Goal: Transaction & Acquisition: Purchase product/service

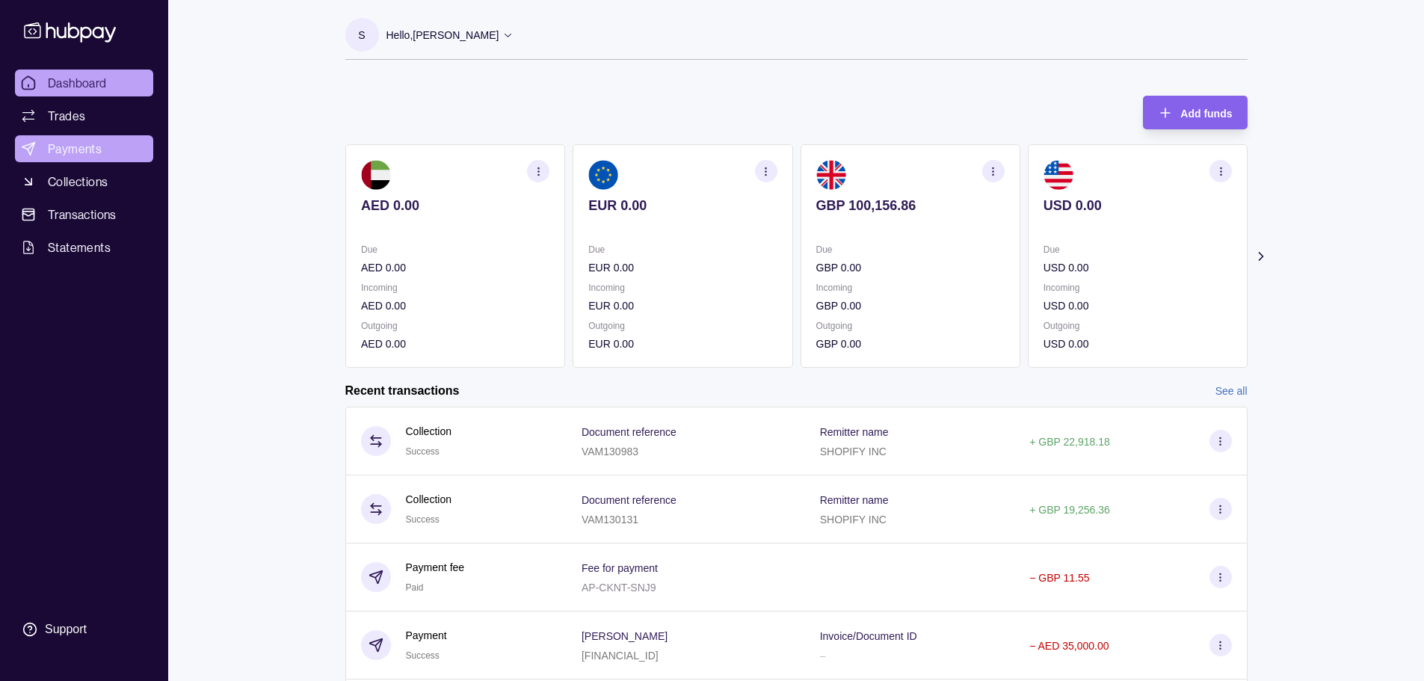
click at [50, 143] on span "Payments" at bounding box center [75, 149] width 54 height 18
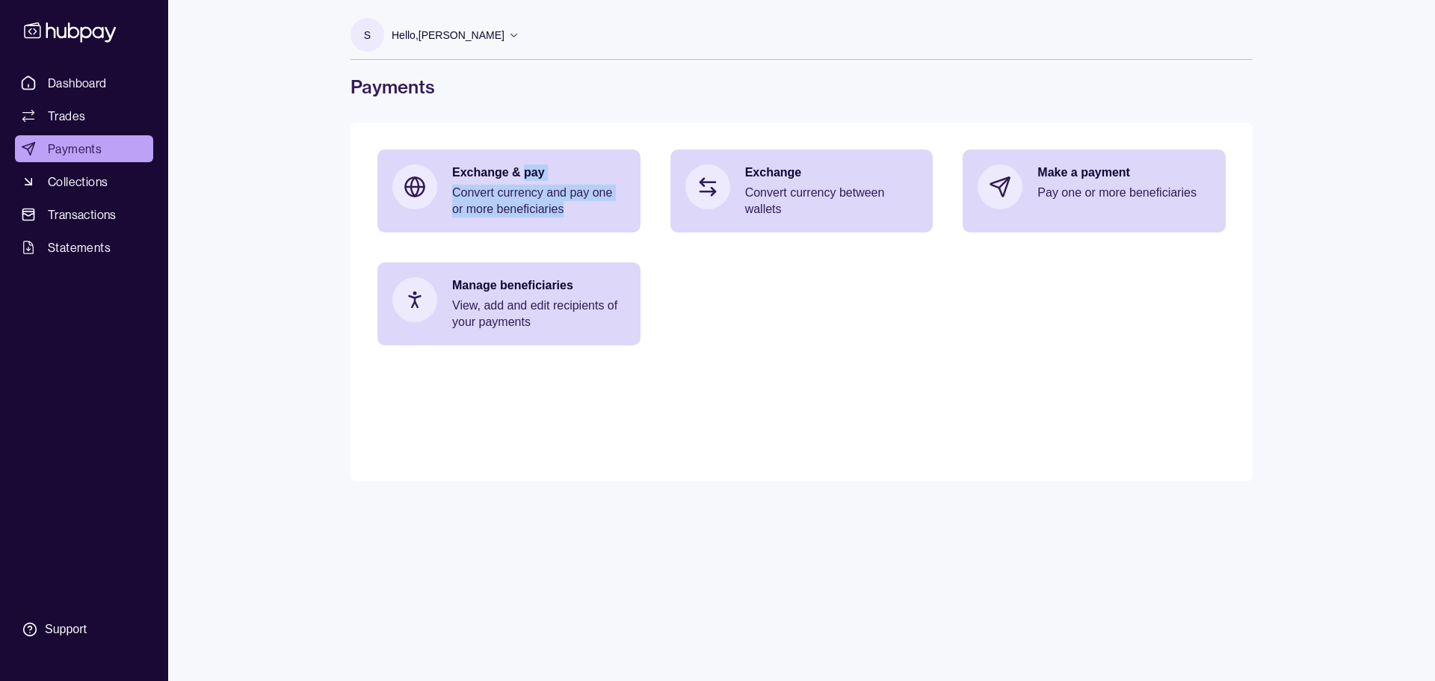
drag, startPoint x: 525, startPoint y: 171, endPoint x: 608, endPoint y: 244, distance: 111.2
click at [584, 235] on section "Exchange & pay Convert currency and pay one or more beneficiaries Exchange Conv…" at bounding box center [801, 247] width 848 height 196
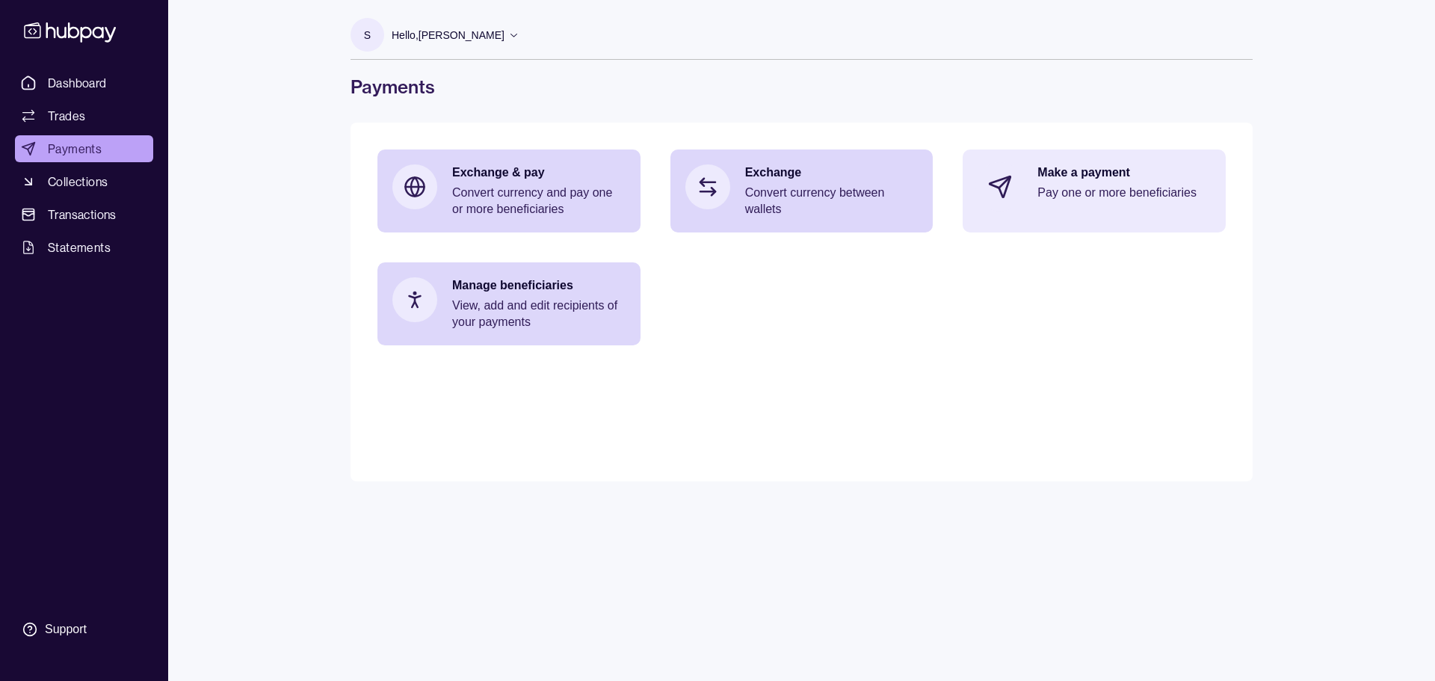
click at [1123, 200] on p "Pay one or more beneficiaries" at bounding box center [1123, 193] width 173 height 16
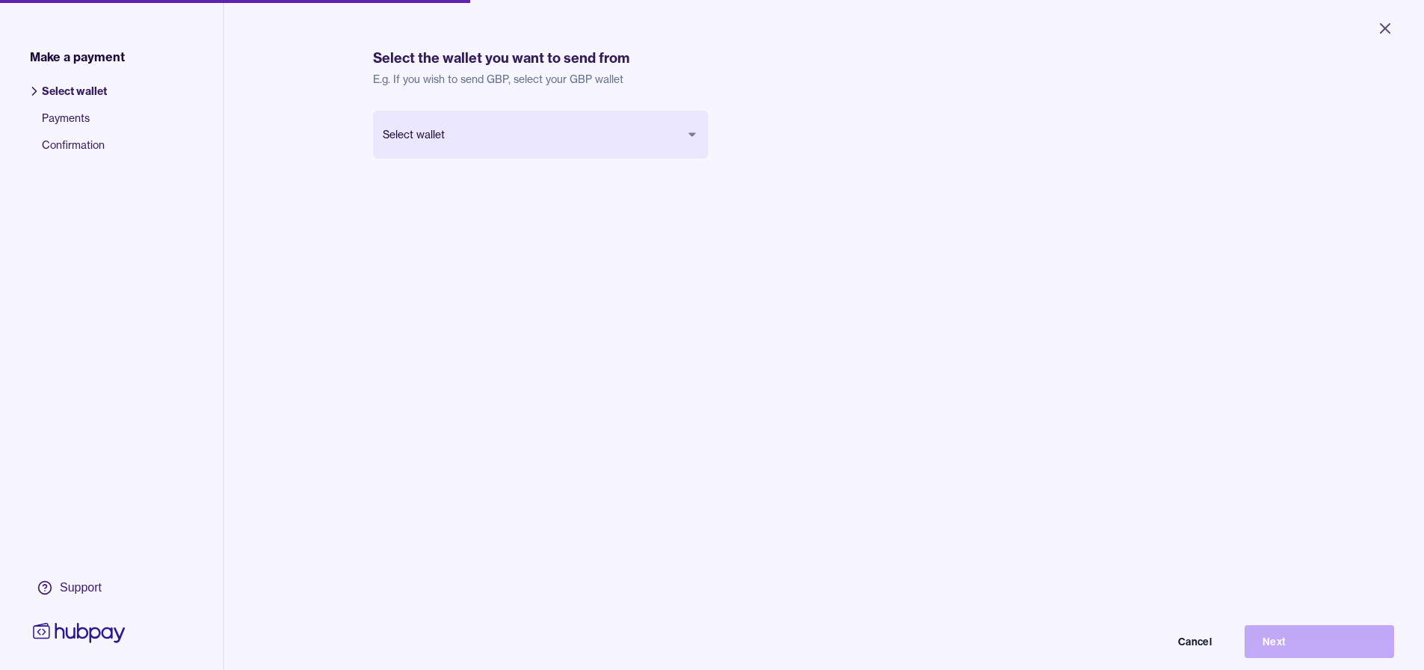
click at [641, 137] on body "Close Make a payment Select wallet Payments Confirmation Support Select the wal…" at bounding box center [712, 335] width 1424 height 670
click at [1303, 658] on button "Next" at bounding box center [1318, 641] width 149 height 33
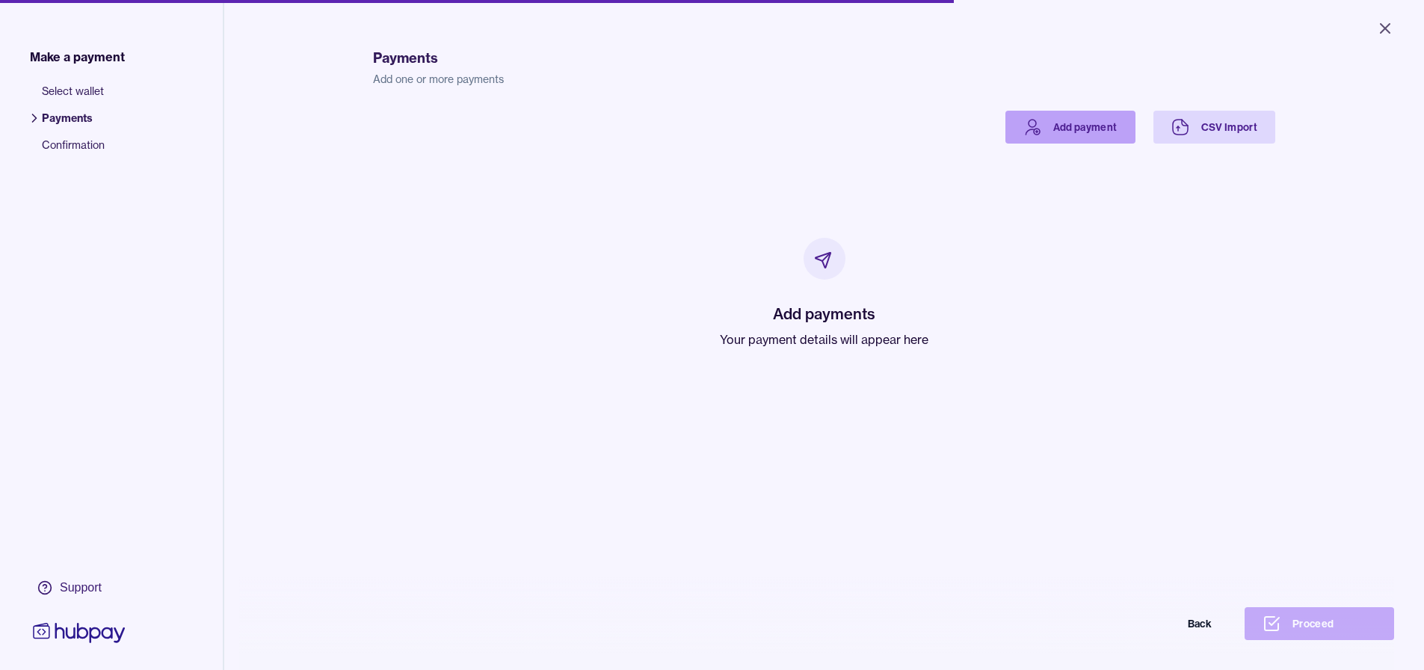
click at [1080, 129] on link "Add payment" at bounding box center [1070, 127] width 130 height 33
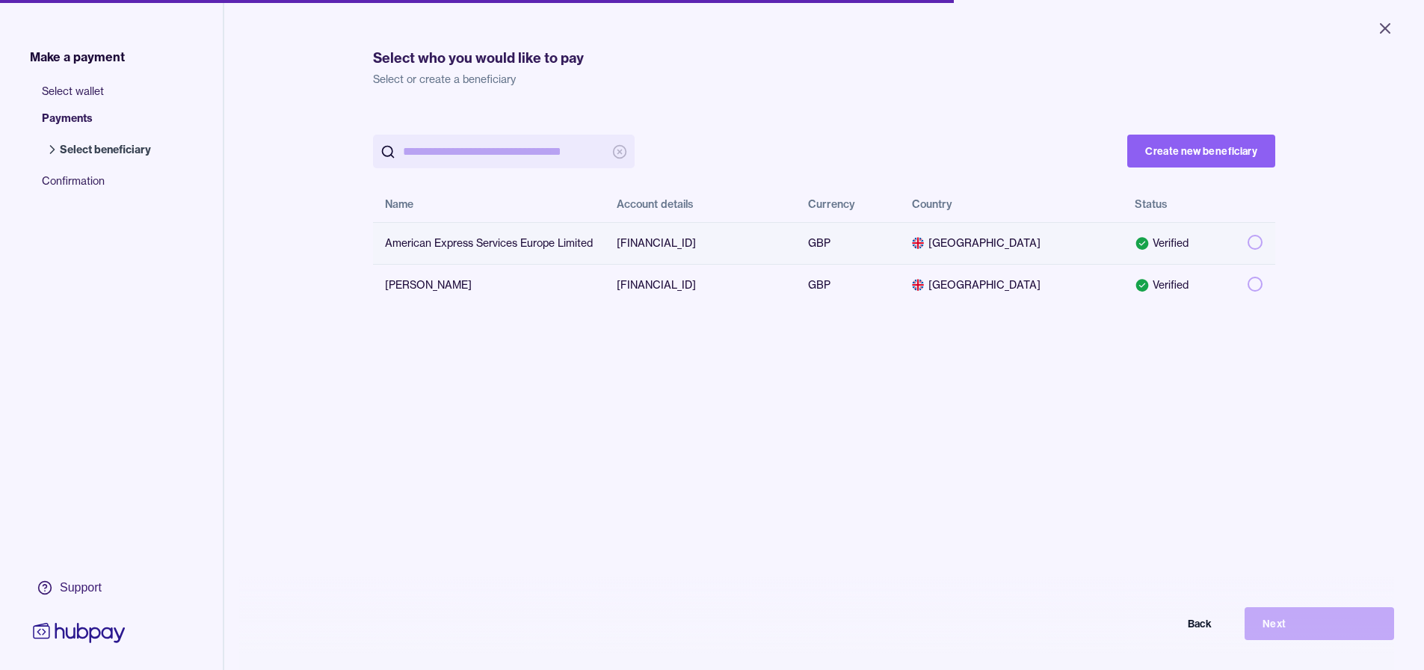
click at [1247, 247] on button "button" at bounding box center [1254, 242] width 15 height 15
click at [1271, 639] on button "Next" at bounding box center [1318, 623] width 149 height 33
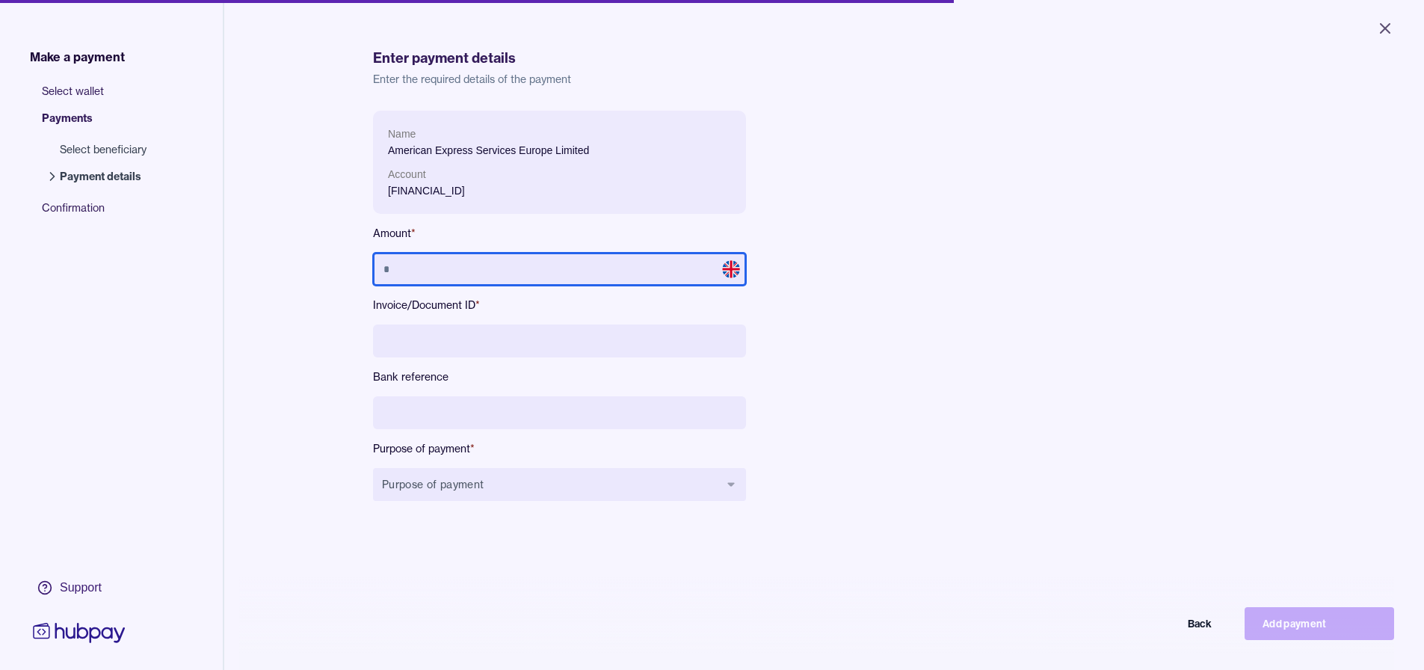
click at [677, 262] on input "text" at bounding box center [559, 269] width 373 height 33
type input "******"
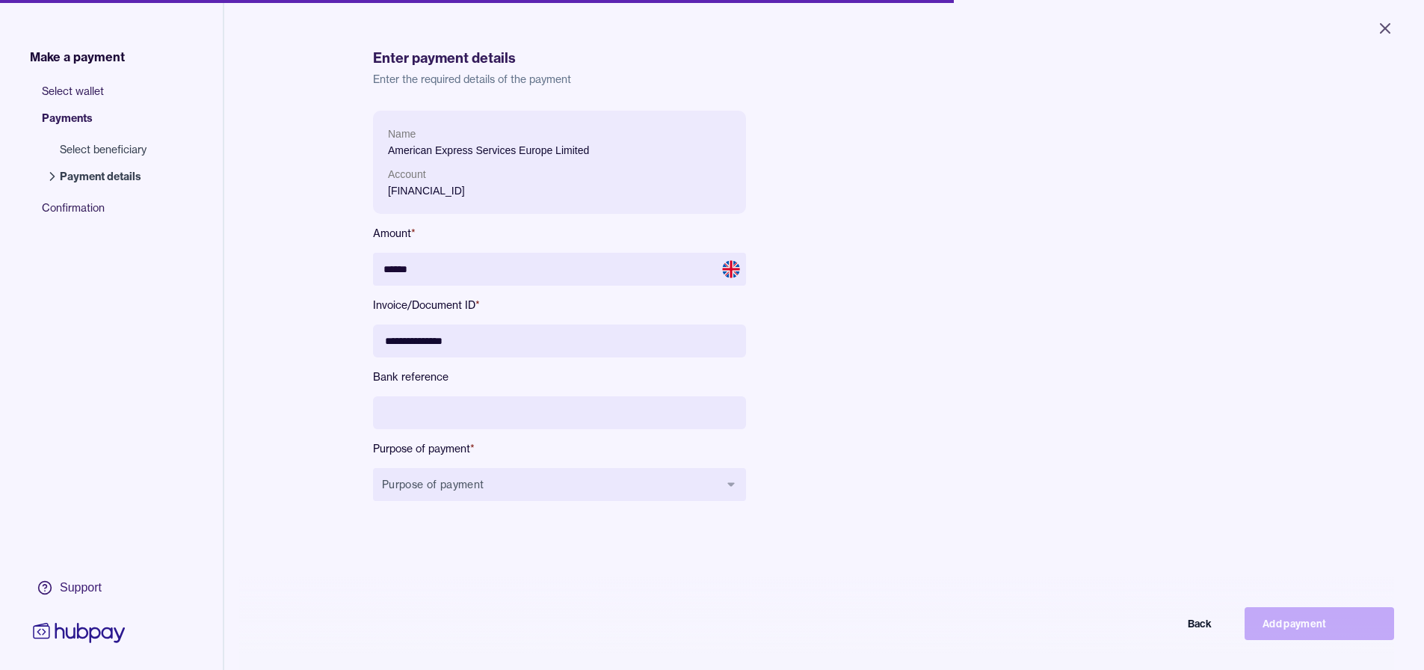
type input "**********"
click at [549, 432] on div "**********" at bounding box center [559, 318] width 373 height 414
click at [542, 425] on input at bounding box center [559, 412] width 373 height 33
paste input "**********"
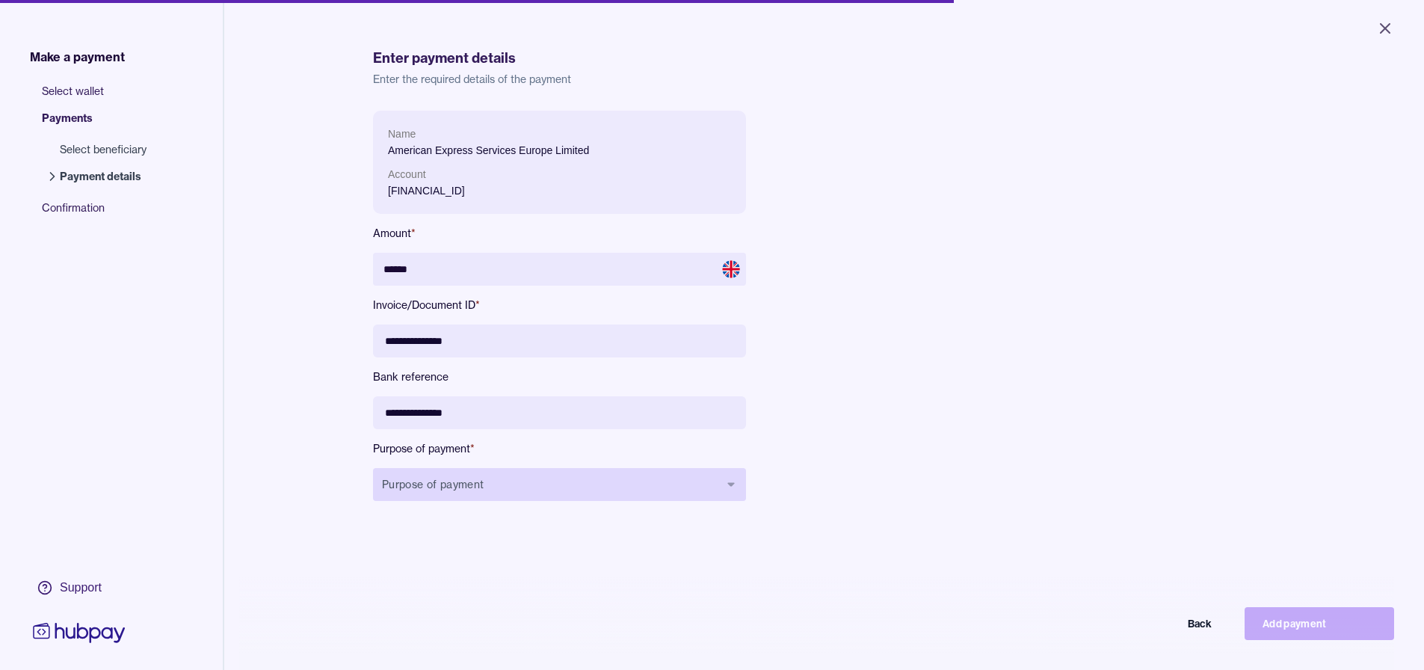
type input "**********"
click at [543, 494] on button "Purpose of payment" at bounding box center [559, 484] width 373 height 33
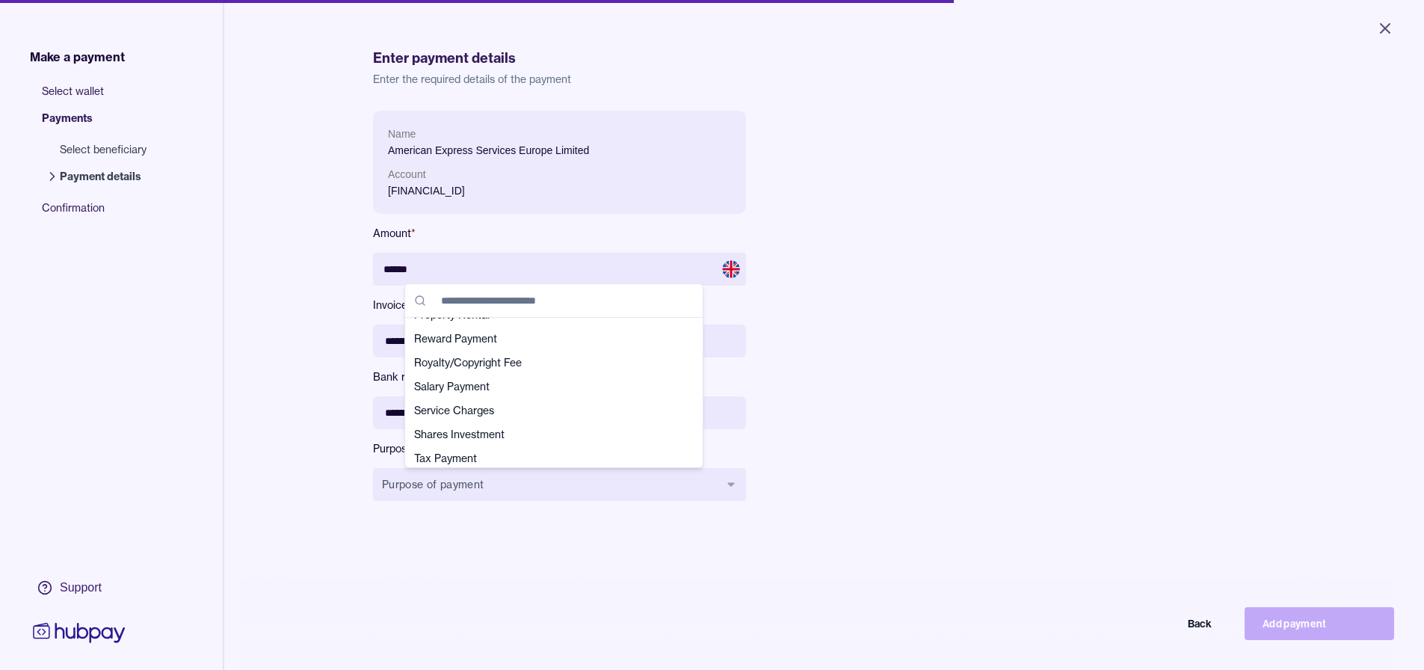
scroll to position [526, 0]
click at [469, 445] on span "Utility Bills" at bounding box center [545, 452] width 262 height 15
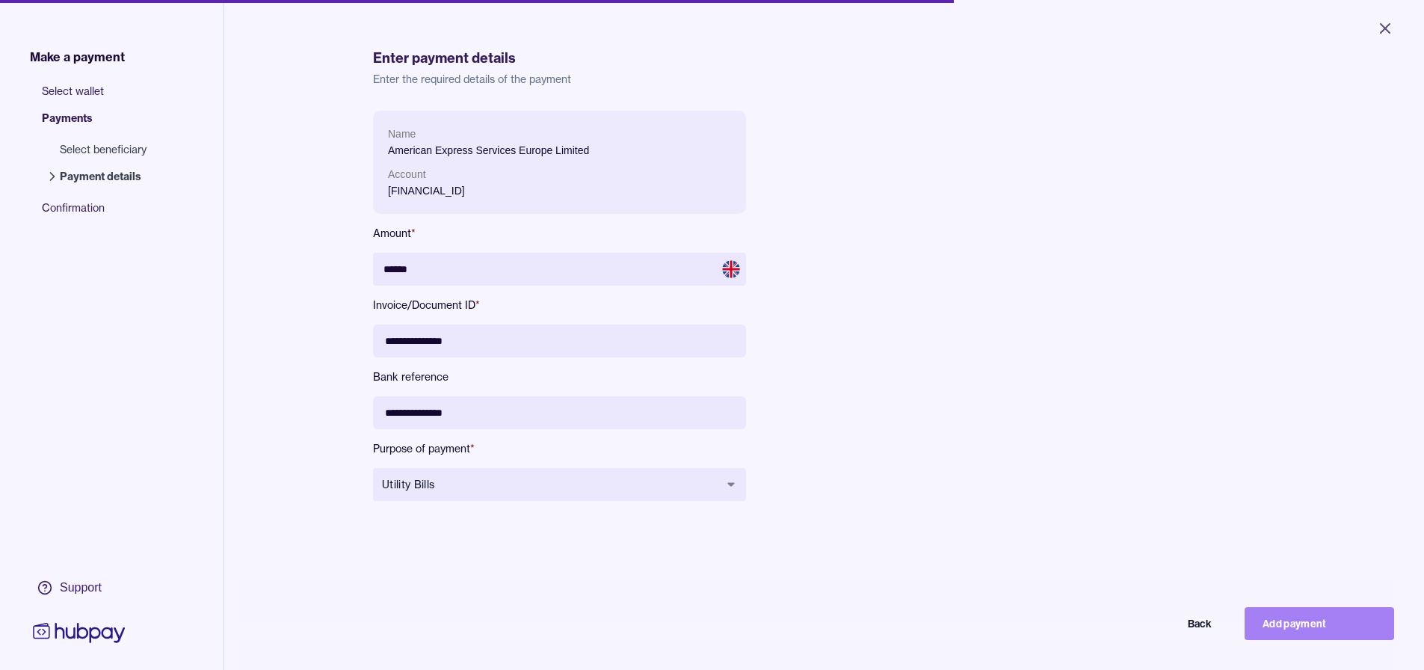
click at [1313, 634] on button "Add payment" at bounding box center [1318, 623] width 149 height 33
type input "*****"
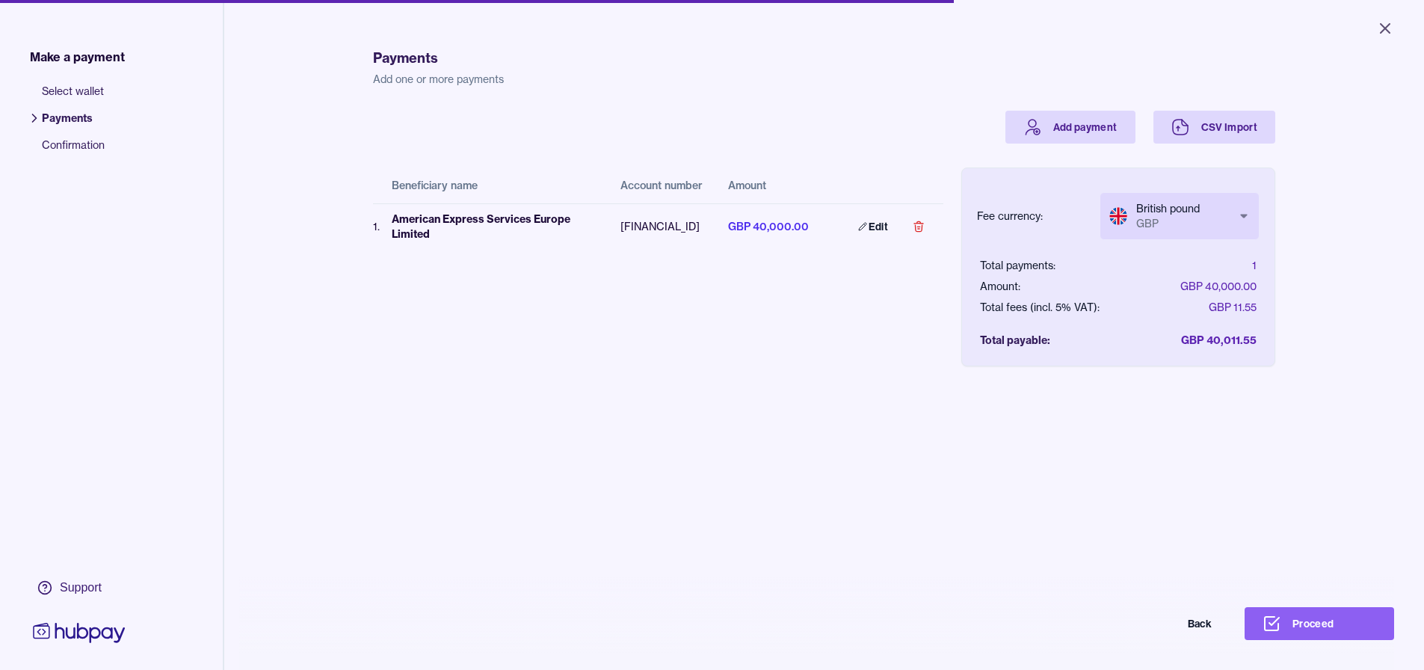
click at [1319, 632] on button "Proceed" at bounding box center [1318, 623] width 149 height 33
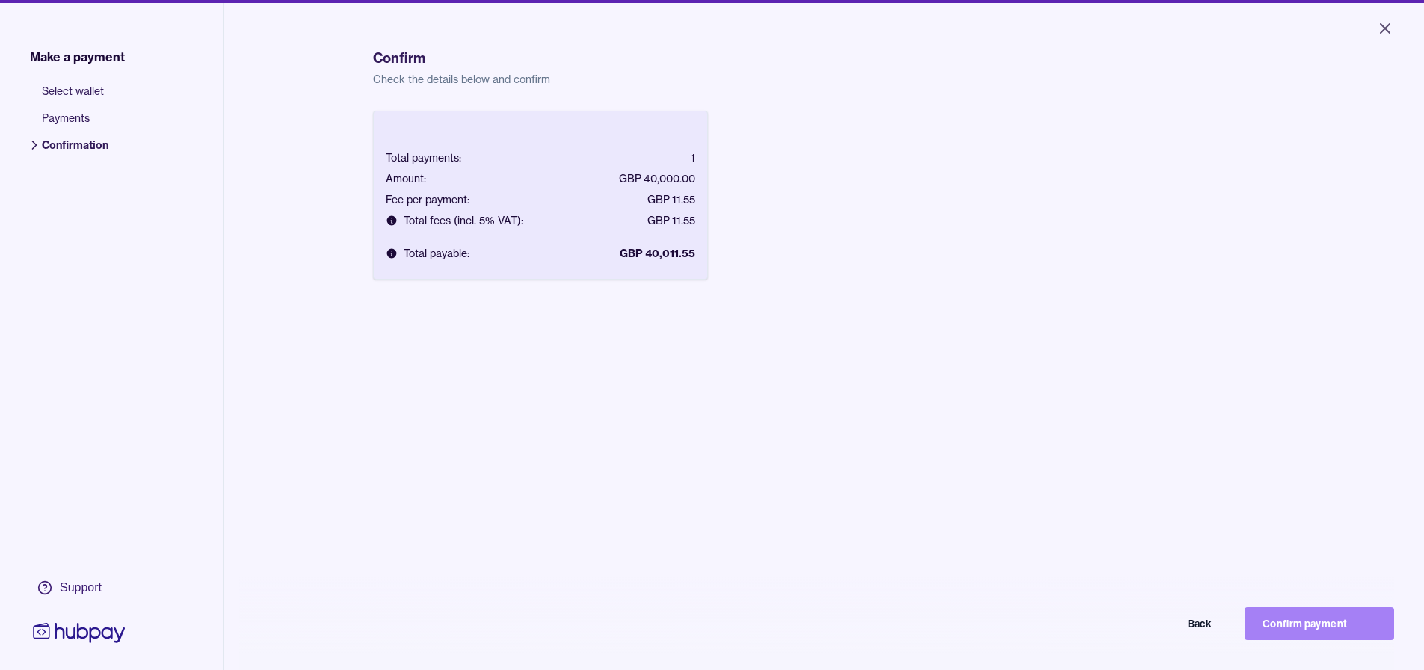
click at [1306, 628] on button "Confirm payment" at bounding box center [1318, 623] width 149 height 33
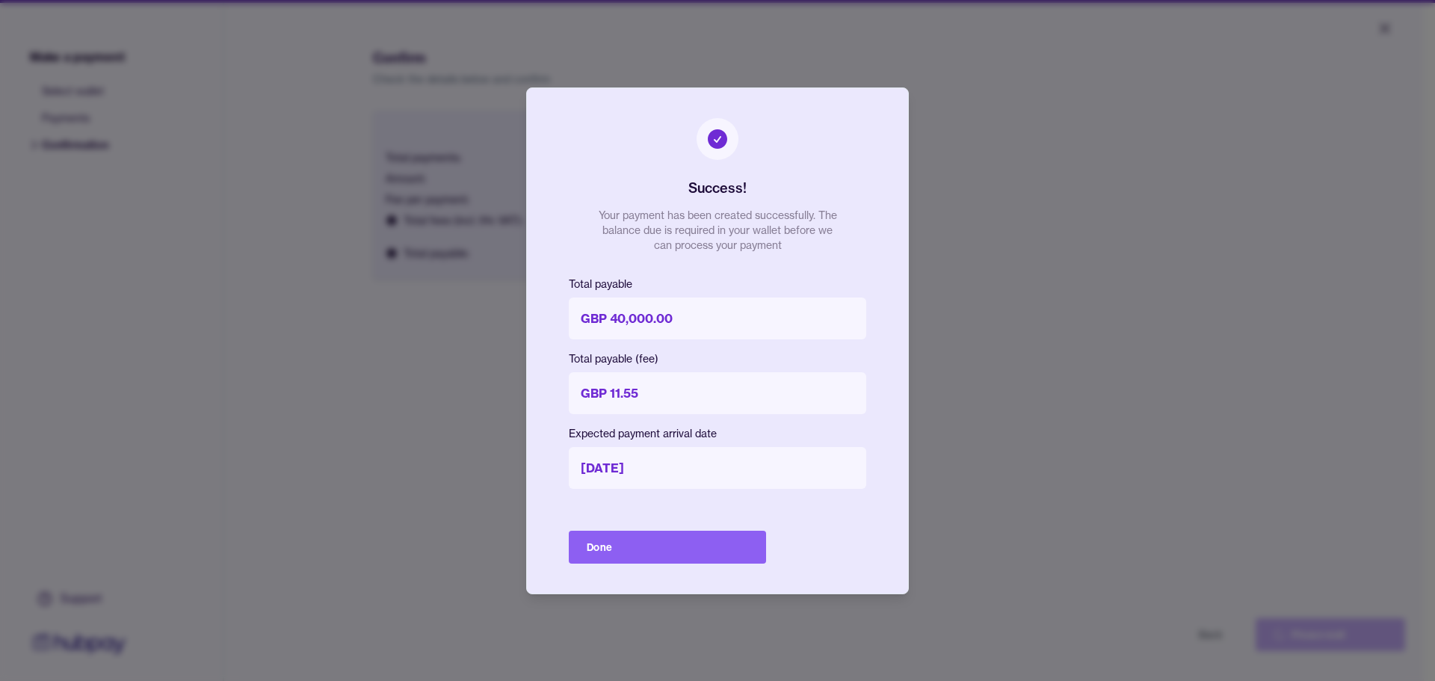
click at [676, 552] on button "Done" at bounding box center [667, 547] width 197 height 33
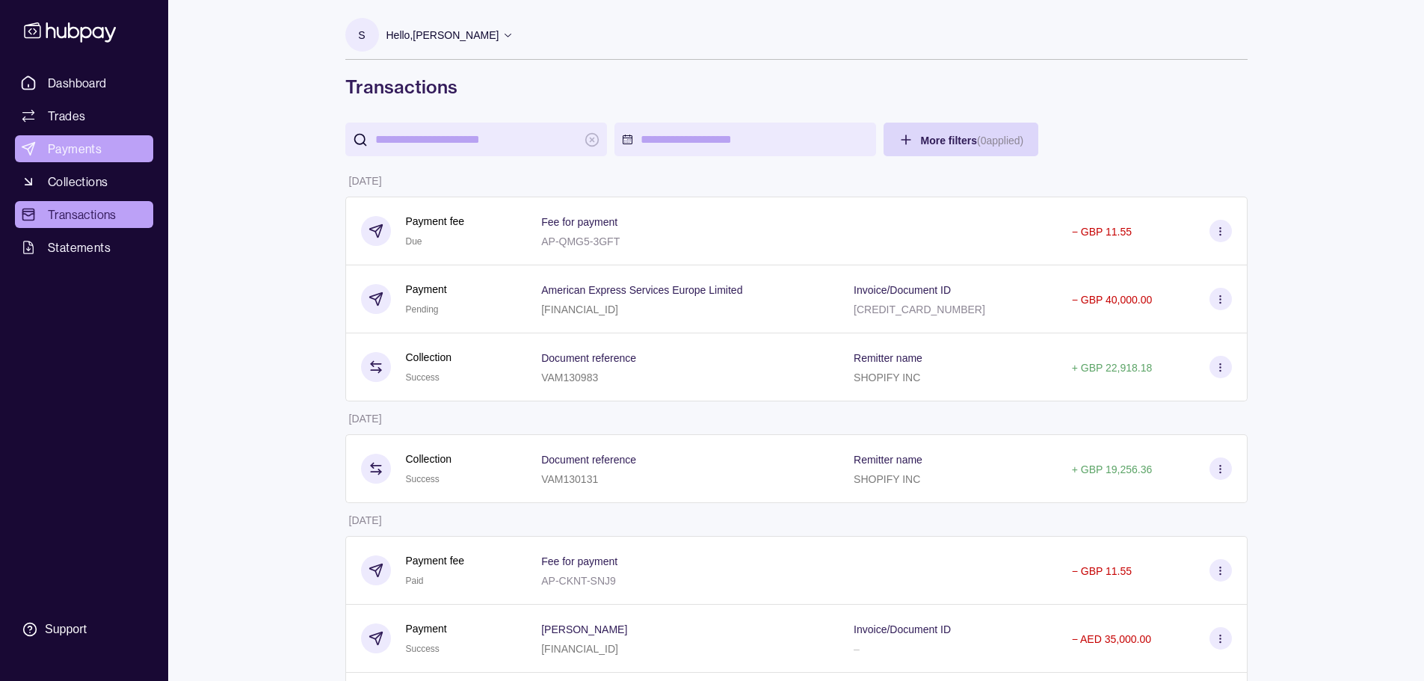
click at [96, 155] on span "Payments" at bounding box center [75, 149] width 54 height 18
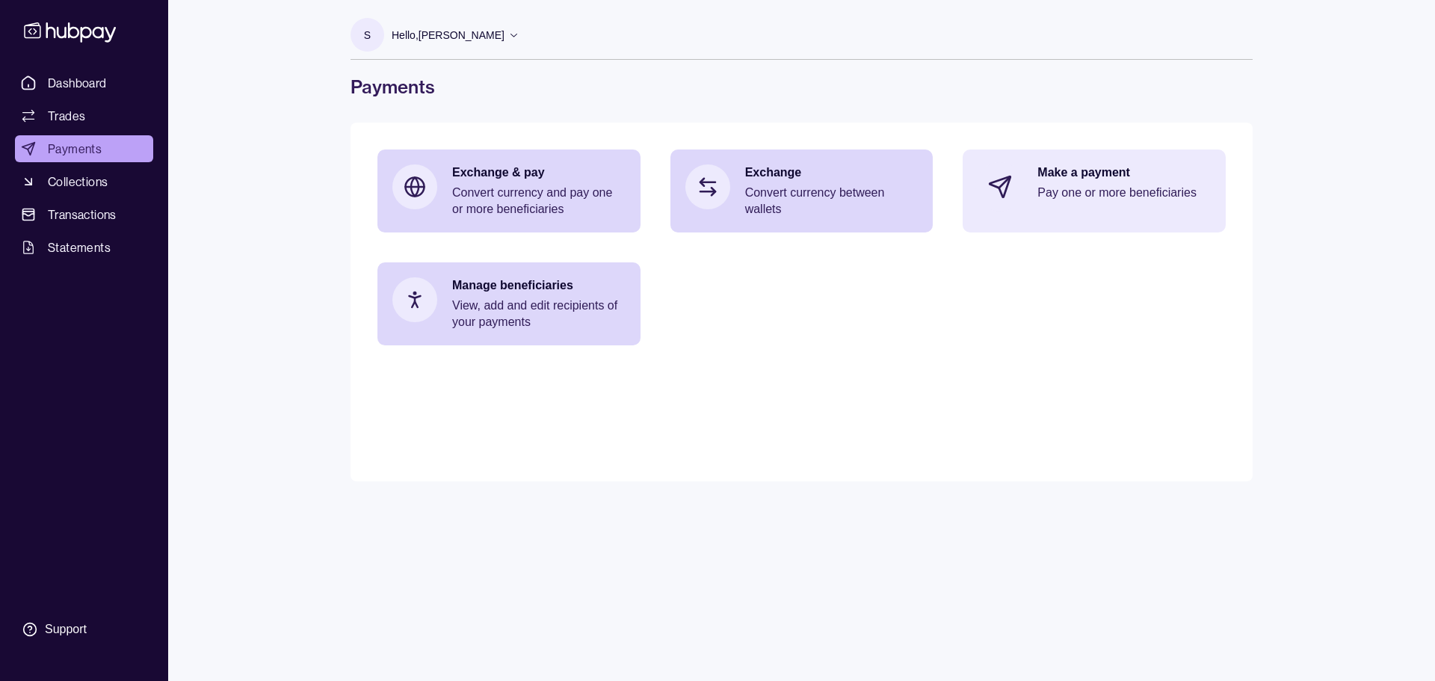
click at [1033, 191] on div "Make a payment Pay one or more beneficiaries" at bounding box center [1094, 186] width 263 height 75
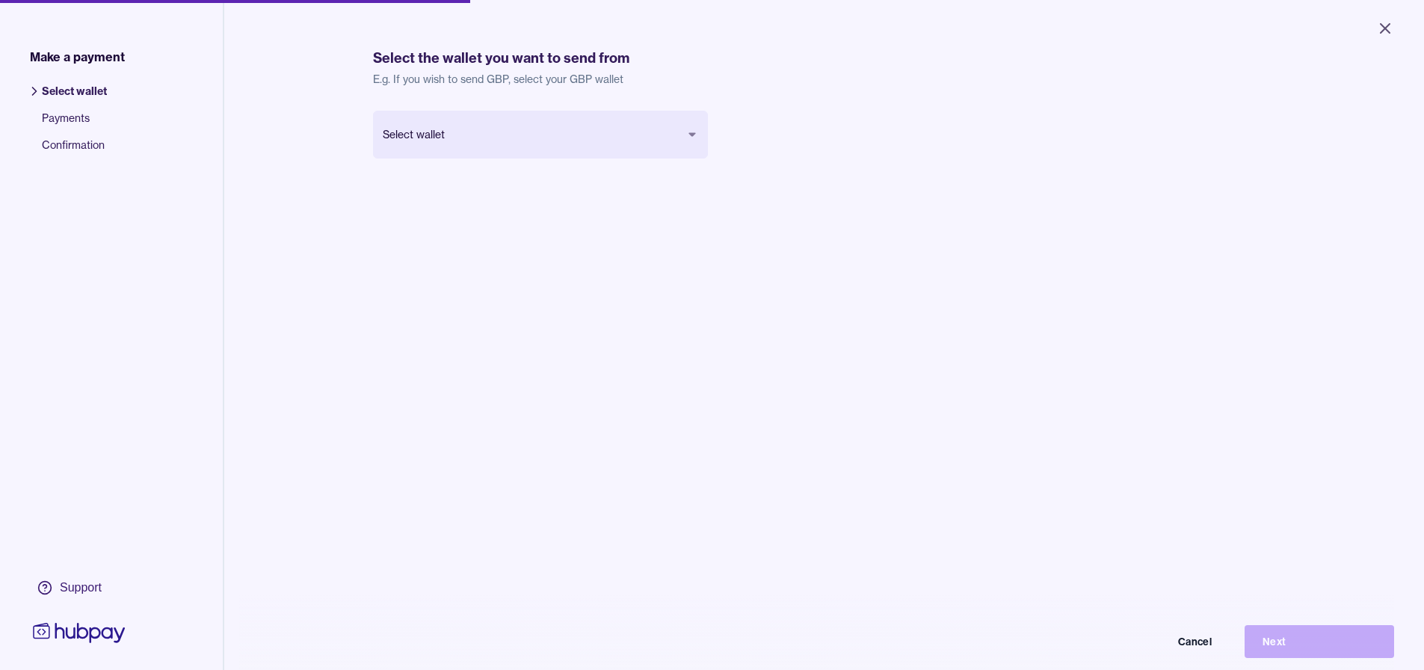
click at [613, 134] on body "Close Make a payment Select wallet Payments Confirmation Support Select the wal…" at bounding box center [712, 335] width 1424 height 670
click at [1281, 649] on button "Next" at bounding box center [1318, 641] width 149 height 33
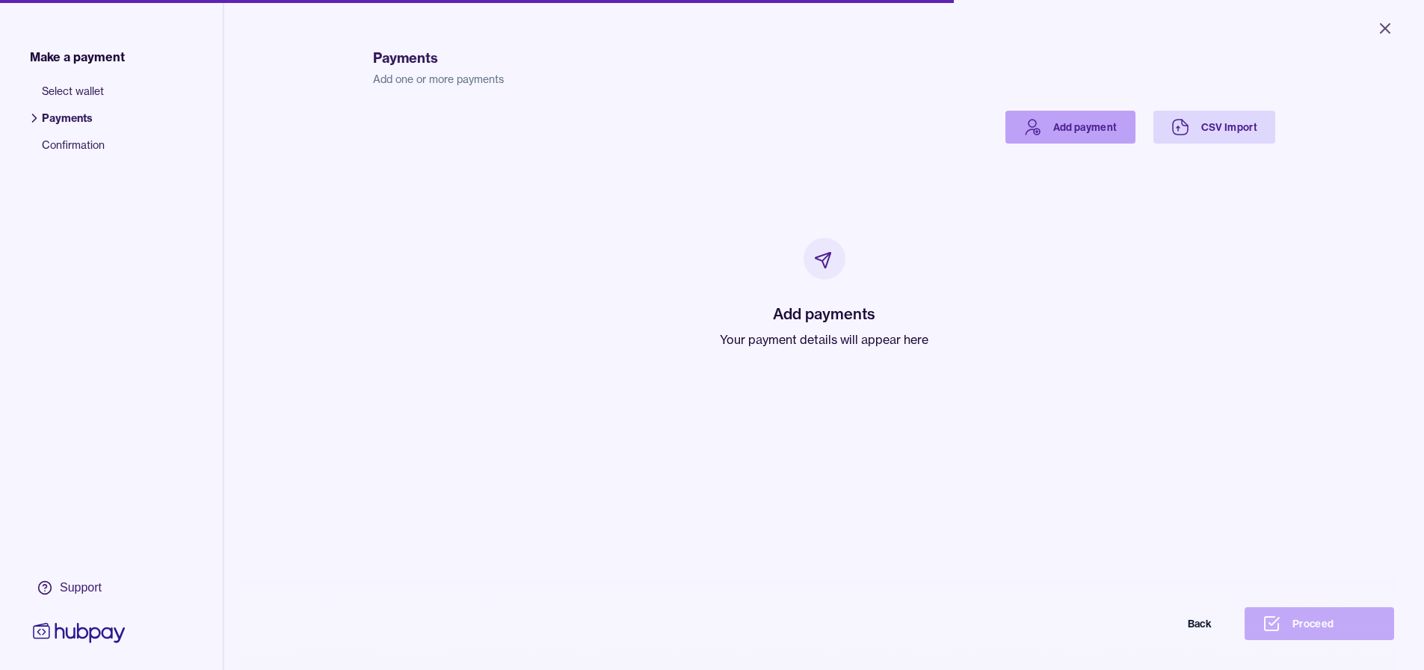
click at [1072, 132] on link "Add payment" at bounding box center [1070, 127] width 130 height 33
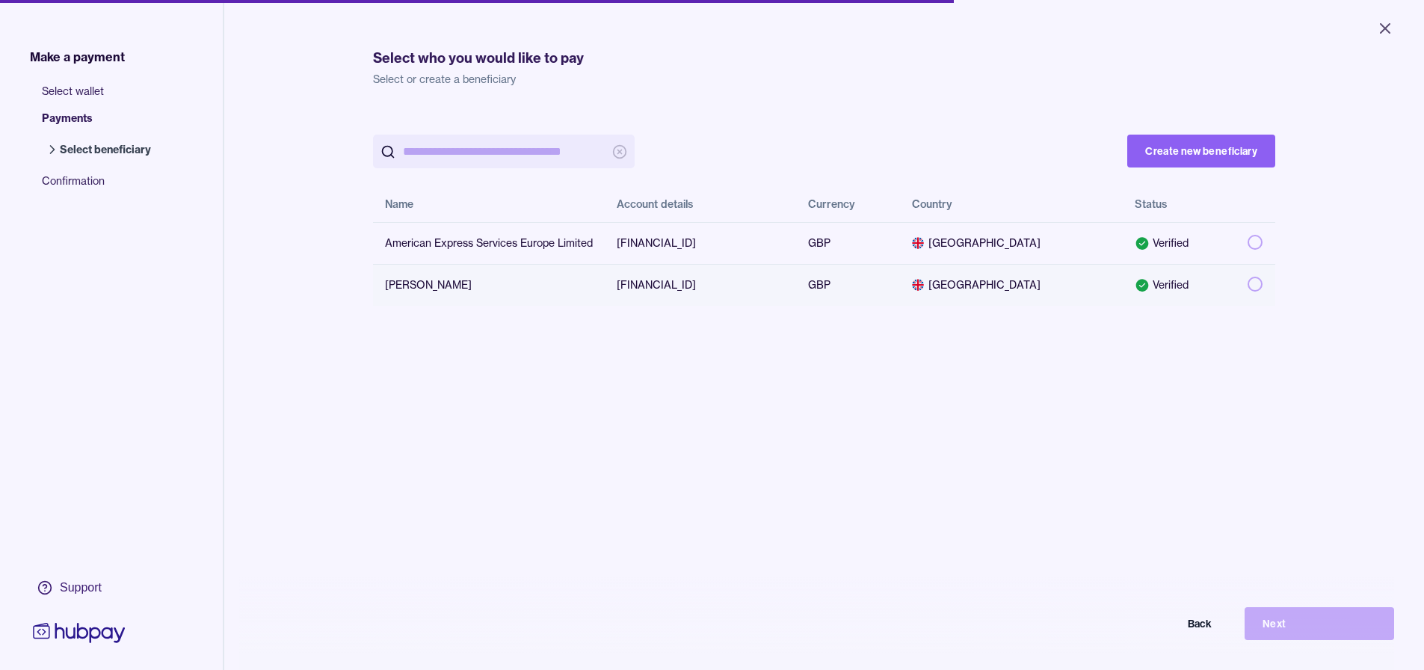
drag, startPoint x: 1246, startPoint y: 282, endPoint x: 1246, endPoint y: 291, distance: 9.7
click at [1247, 282] on button "button" at bounding box center [1254, 284] width 15 height 15
click at [1281, 626] on button "Next" at bounding box center [1318, 623] width 149 height 33
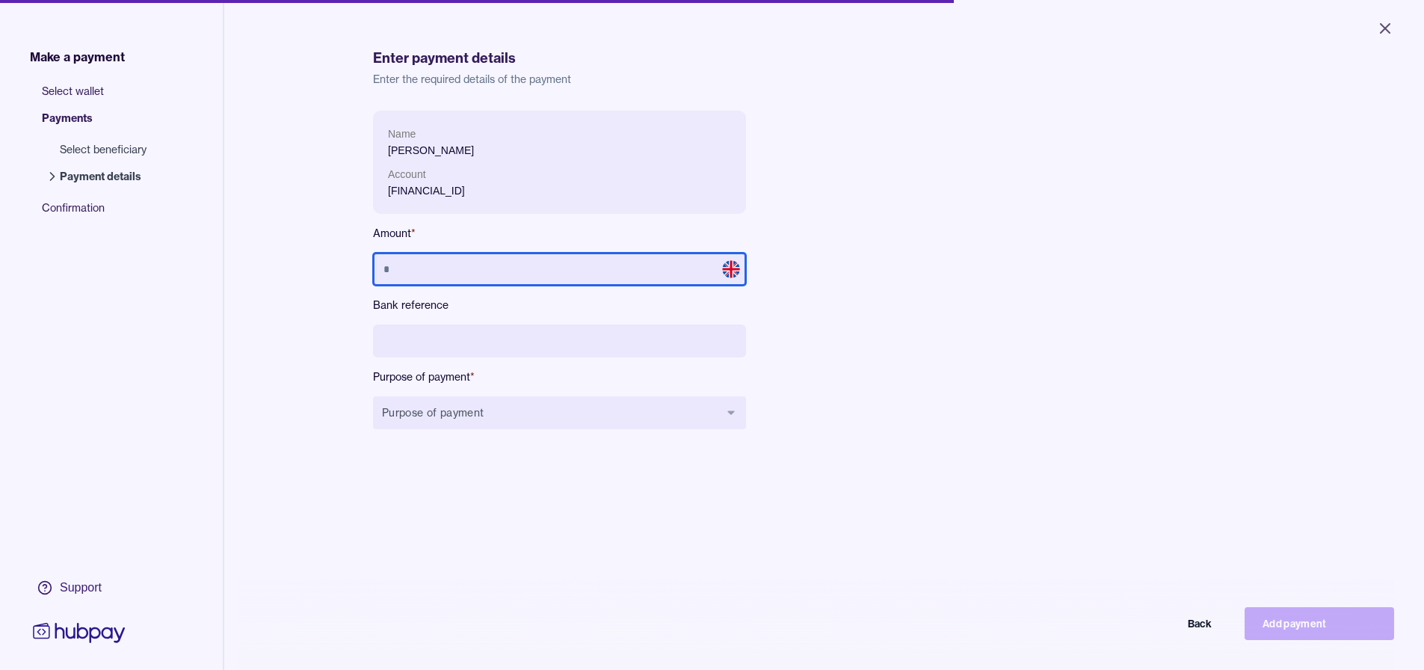
click at [613, 257] on input "text" at bounding box center [559, 269] width 373 height 33
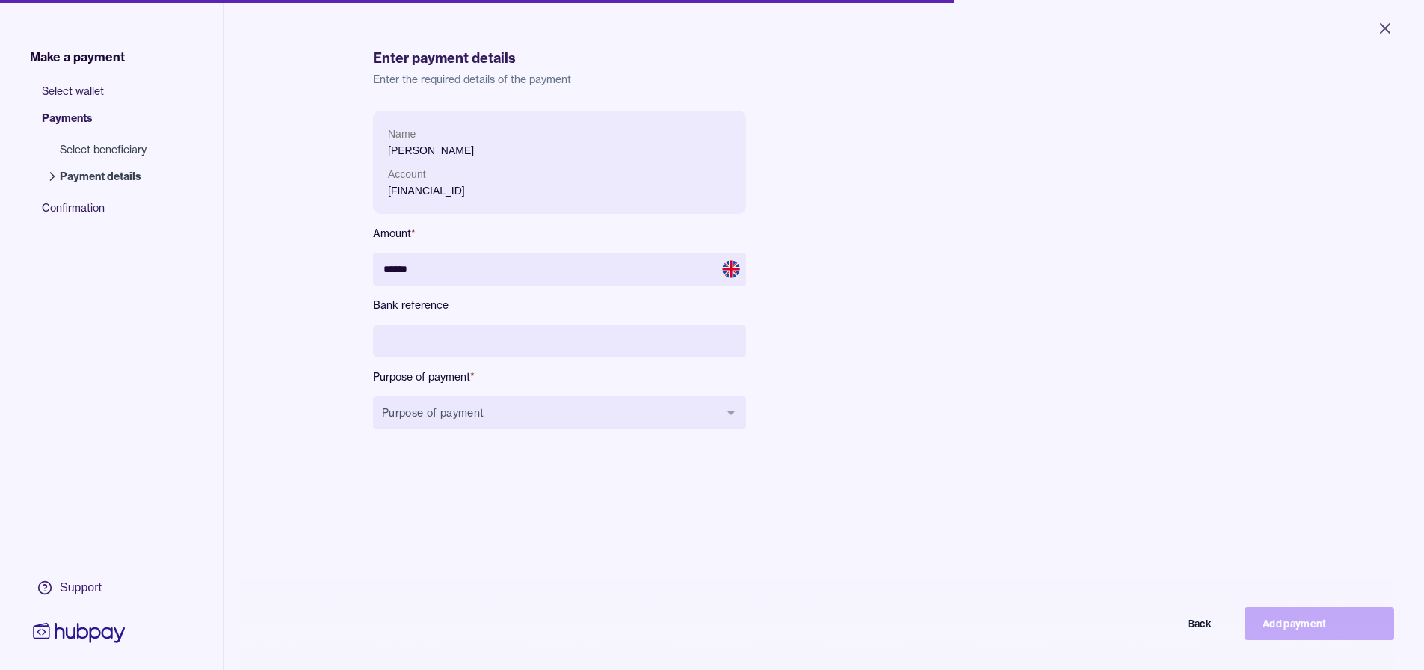
click at [497, 395] on div "Name [PERSON_NAME] Account [FINANCIAL_ID] Amount * ****** Bank reference Purpos…" at bounding box center [559, 282] width 373 height 342
click at [492, 406] on button "Purpose of payment" at bounding box center [559, 412] width 373 height 33
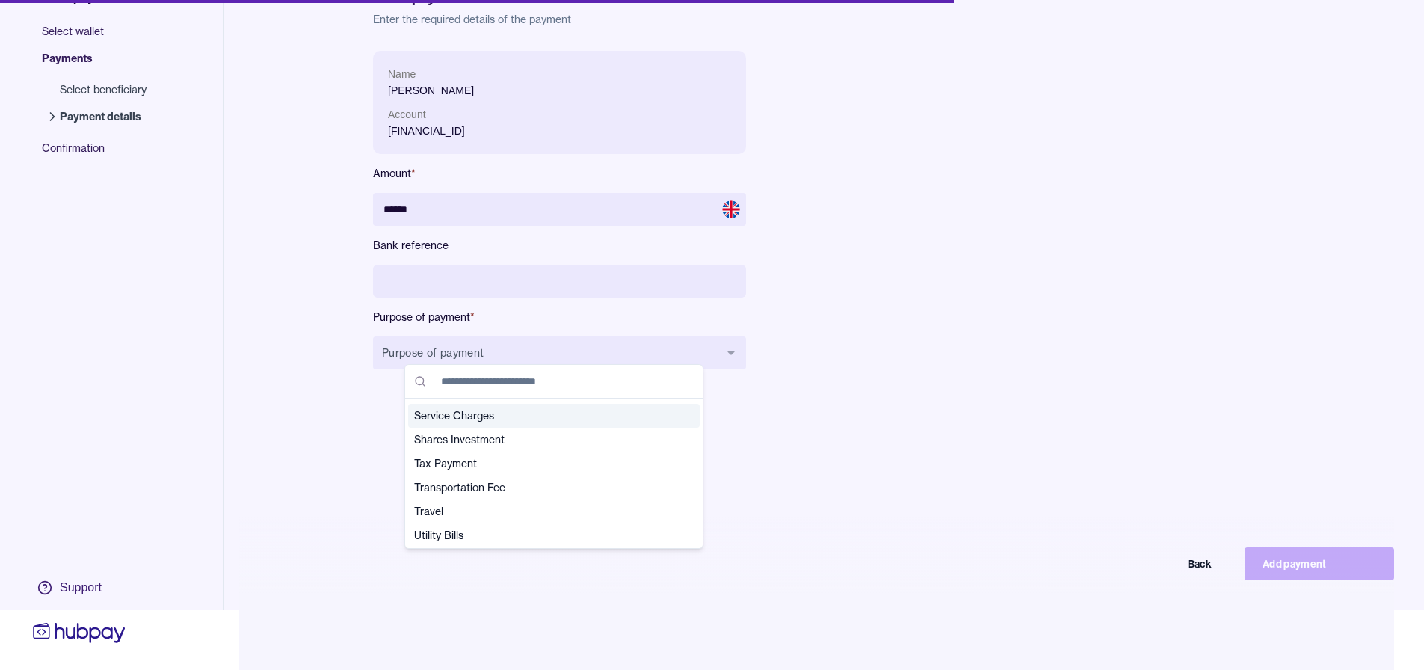
scroll to position [526, 0]
click at [504, 529] on span "Utility Bills" at bounding box center [545, 532] width 262 height 15
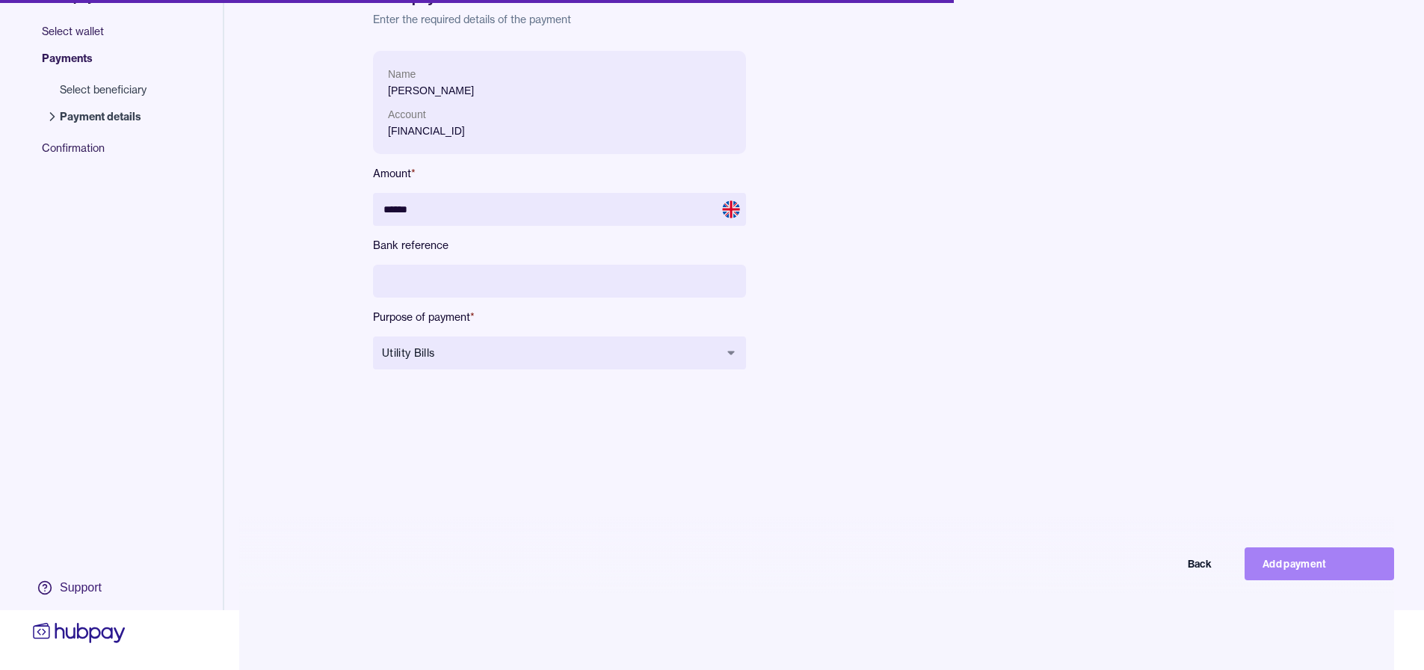
click at [1300, 561] on button "Add payment" at bounding box center [1318, 563] width 149 height 33
type input "*****"
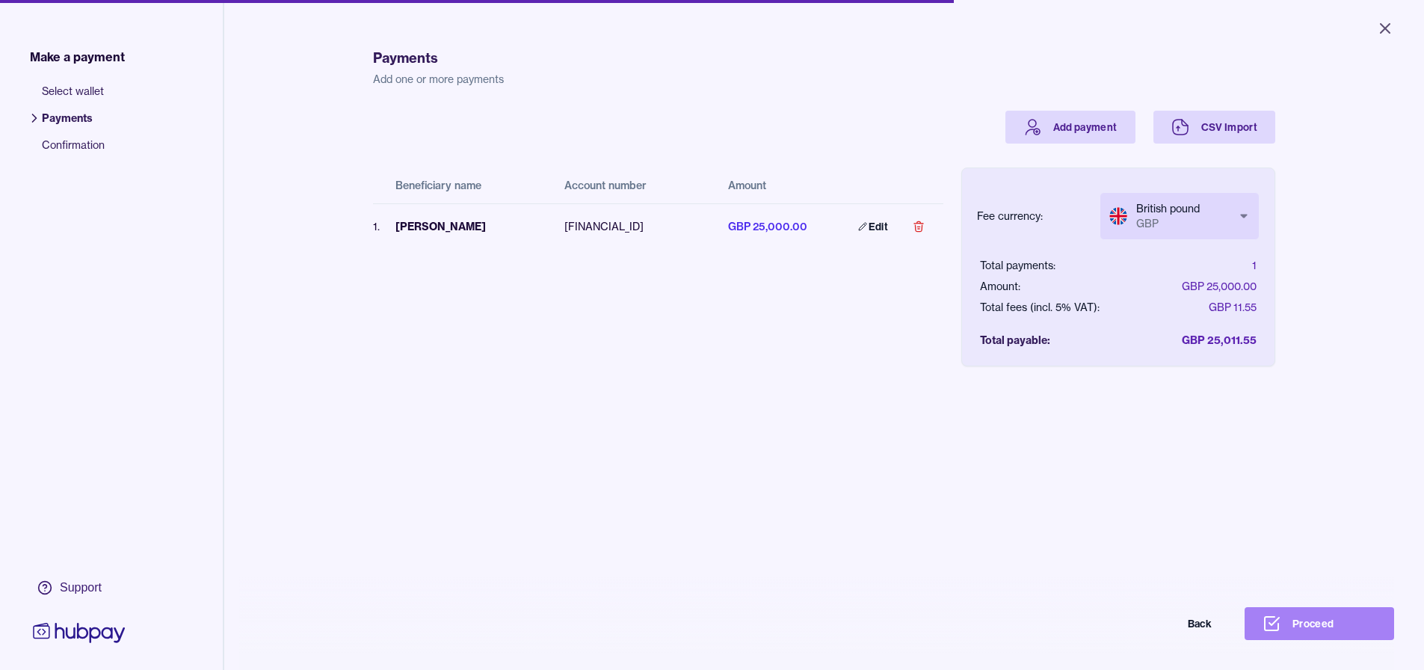
click at [1333, 635] on button "Proceed" at bounding box center [1318, 623] width 149 height 33
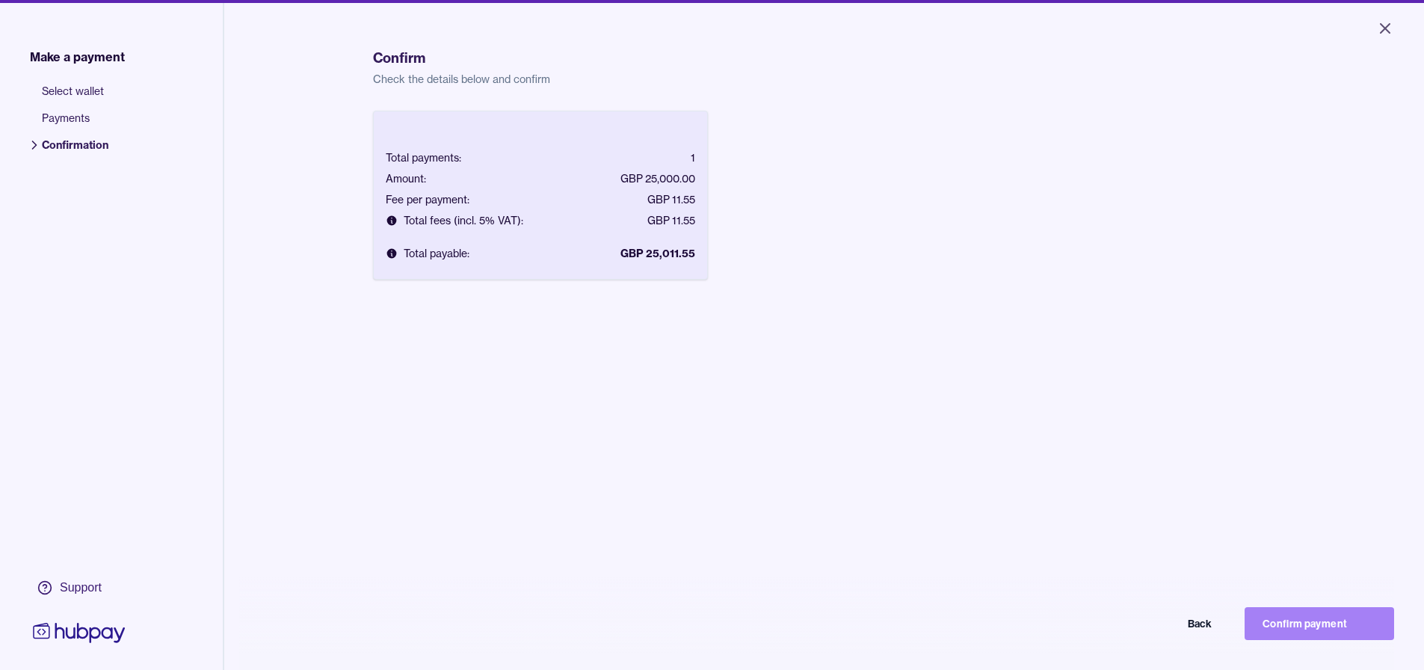
click at [1355, 640] on button "Confirm payment" at bounding box center [1318, 623] width 149 height 33
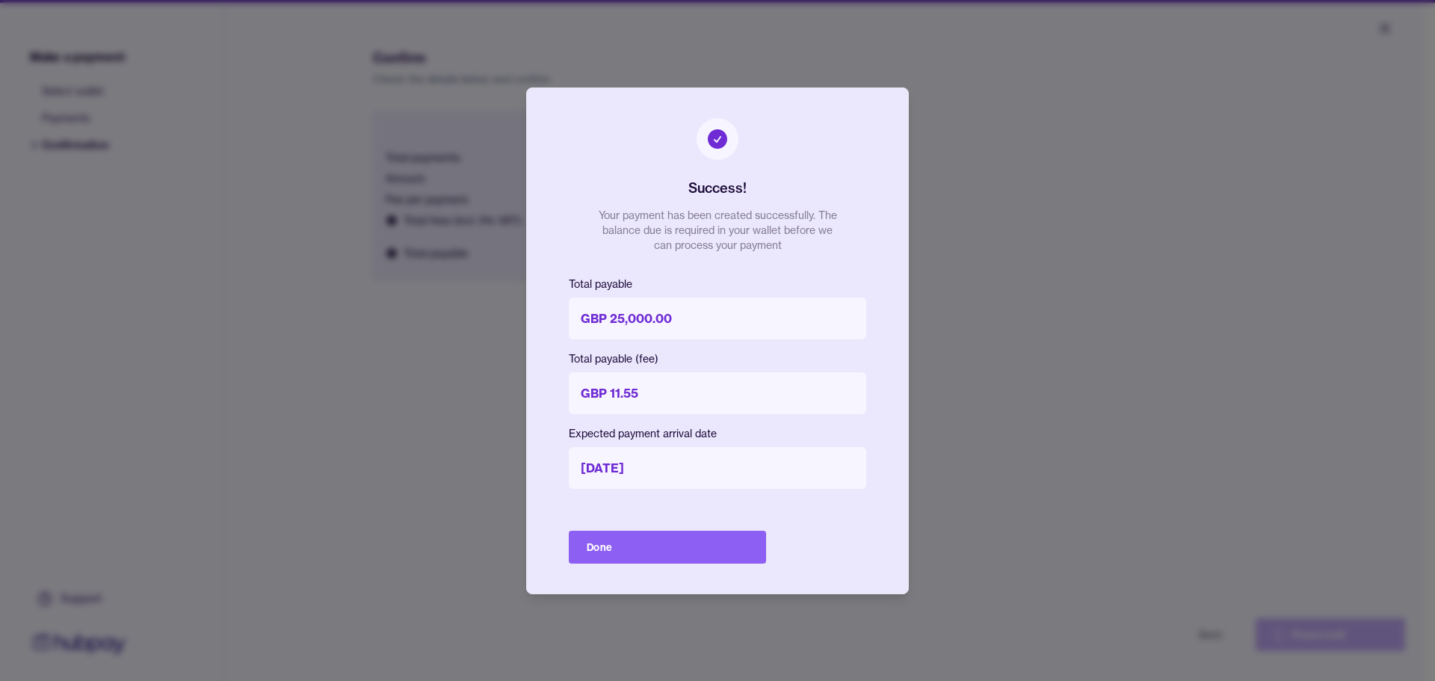
click at [667, 528] on div "Success! Your payment has been created successfully. The balance due is require…" at bounding box center [717, 340] width 383 height 507
click at [667, 535] on button "Done" at bounding box center [667, 547] width 197 height 33
